Goal: Use online tool/utility: Utilize a website feature to perform a specific function

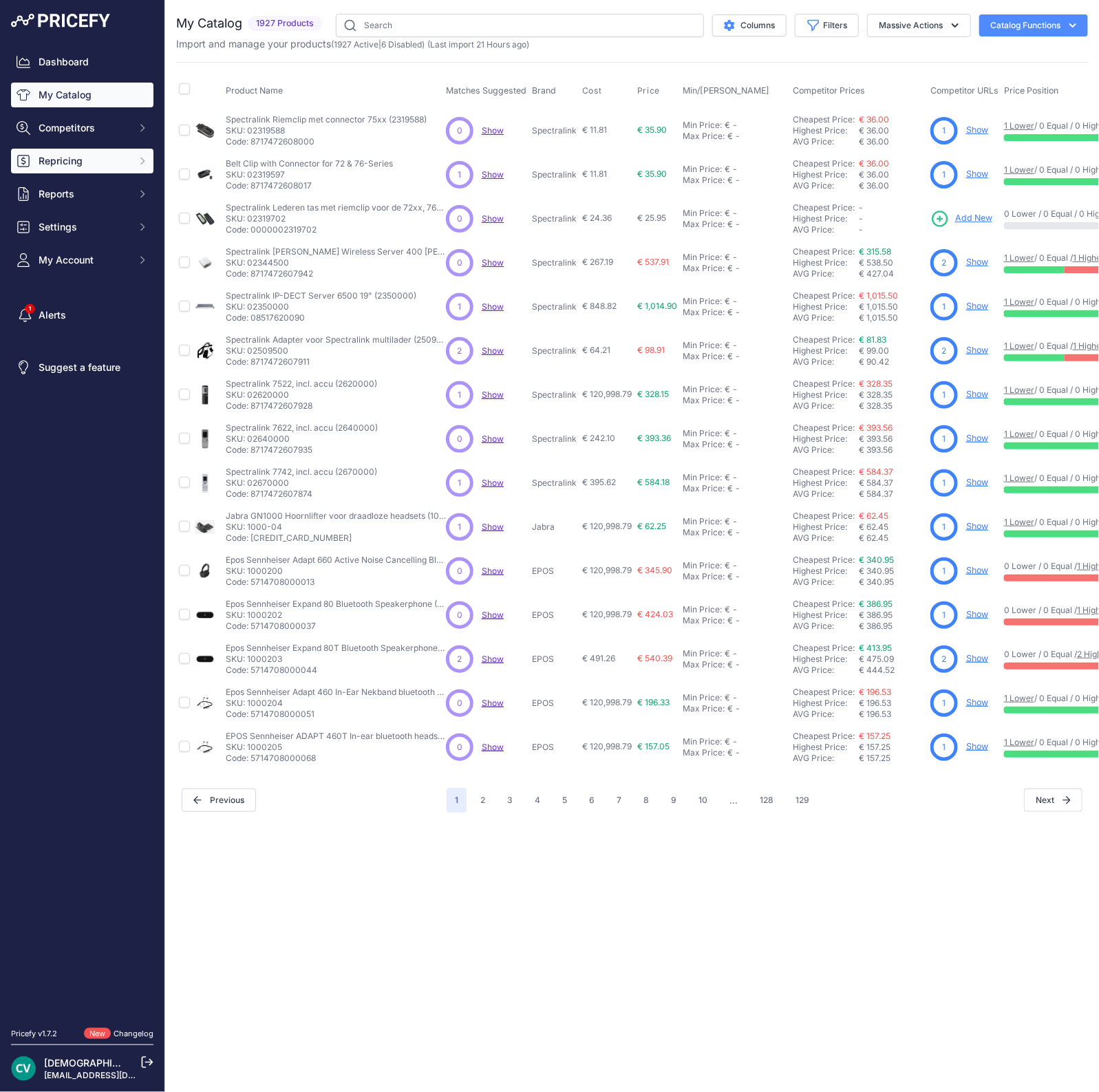
click at [98, 159] on span "Repricing" at bounding box center [84, 161] width 90 height 14
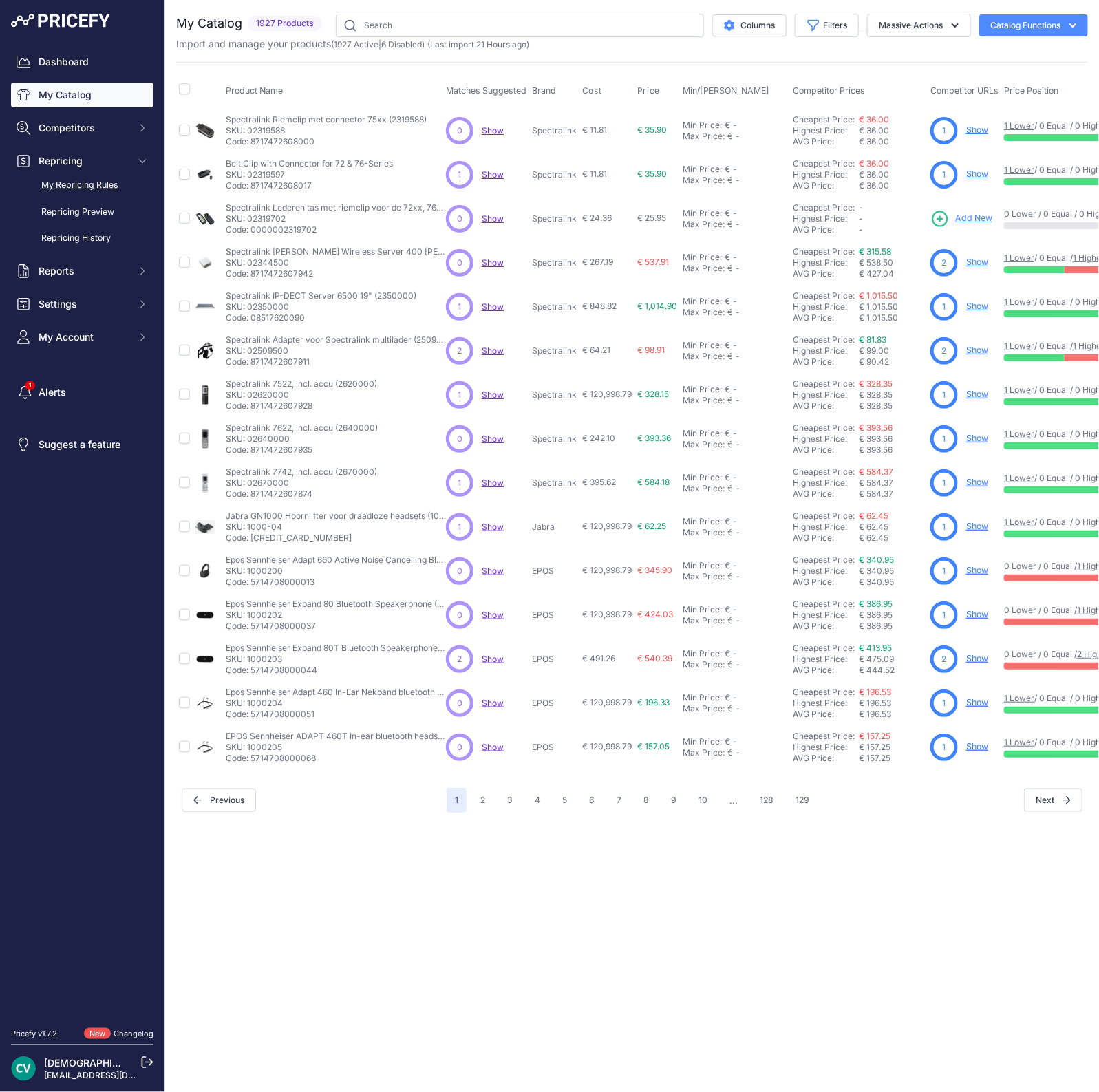
click at [107, 187] on link "My Repricing Rules" at bounding box center [82, 186] width 143 height 24
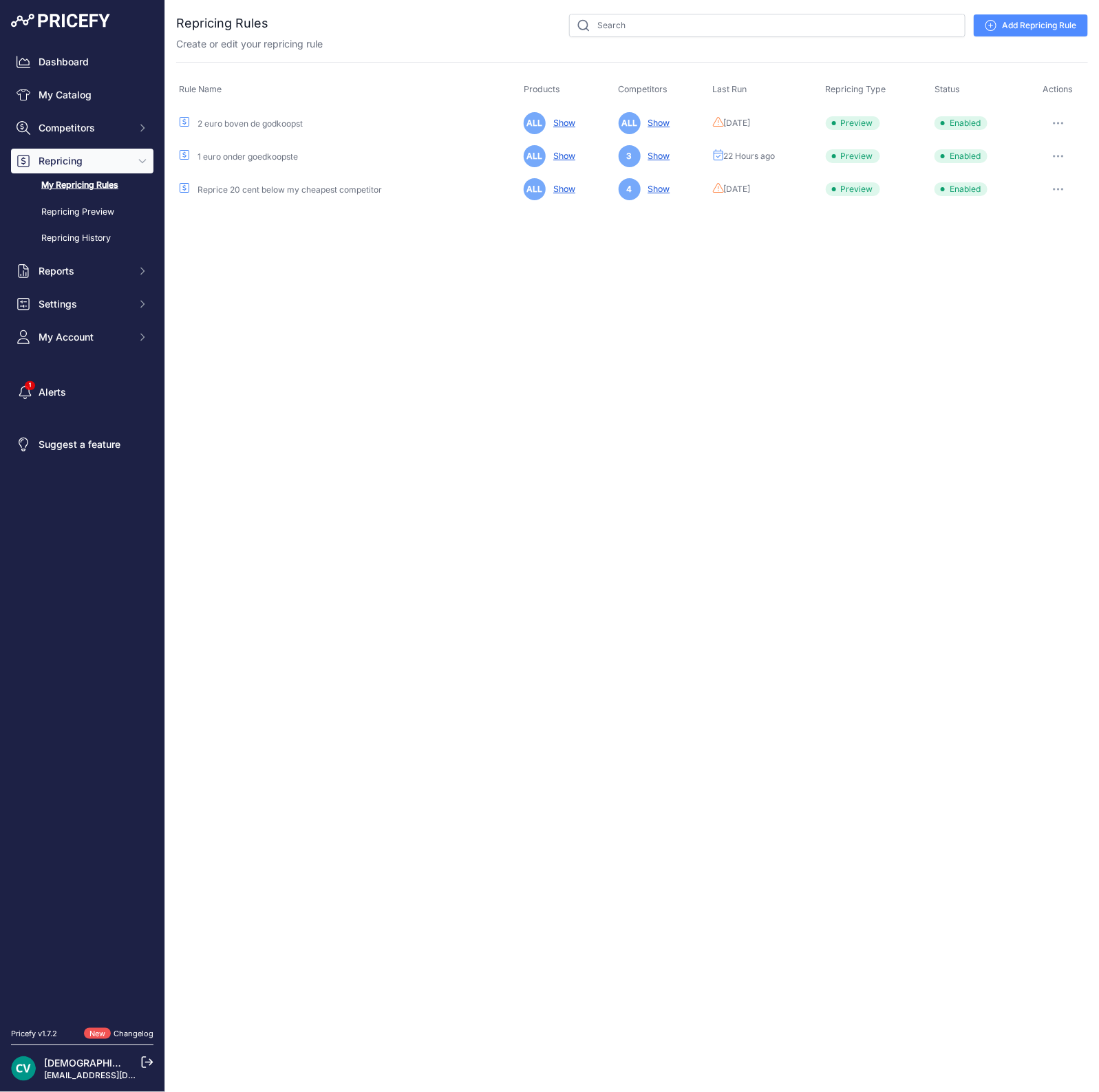
click at [1055, 153] on button "button" at bounding box center [1058, 156] width 28 height 19
click at [1055, 205] on button "Run Preview" at bounding box center [1041, 207] width 88 height 22
